Goal: Transaction & Acquisition: Obtain resource

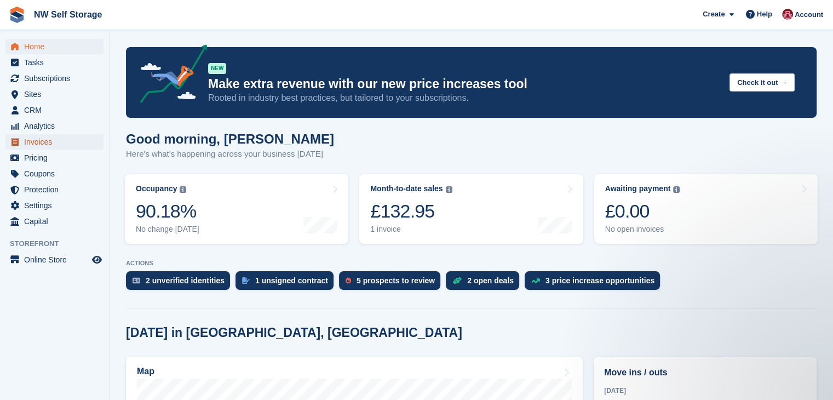
click at [46, 146] on span "Invoices" at bounding box center [57, 141] width 66 height 15
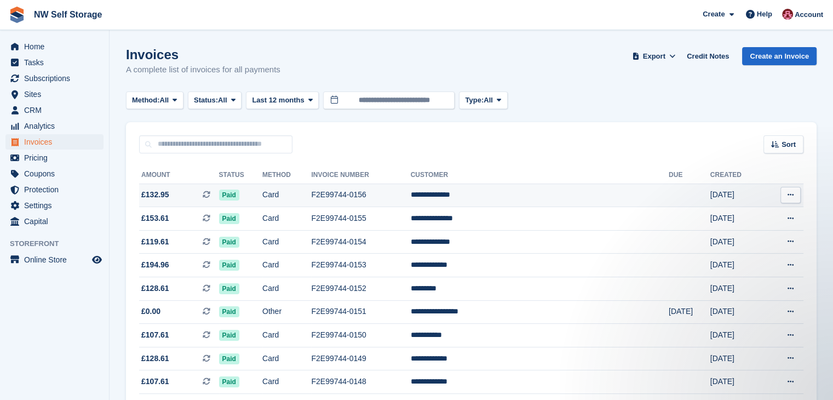
click at [795, 195] on button at bounding box center [790, 195] width 20 height 16
click at [742, 218] on p "Download PDF" at bounding box center [747, 216] width 95 height 14
click at [749, 218] on p "Download PDF" at bounding box center [747, 216] width 95 height 14
click at [744, 234] on p "View on Stripe" at bounding box center [747, 232] width 95 height 18
